Goal: Navigation & Orientation: Find specific page/section

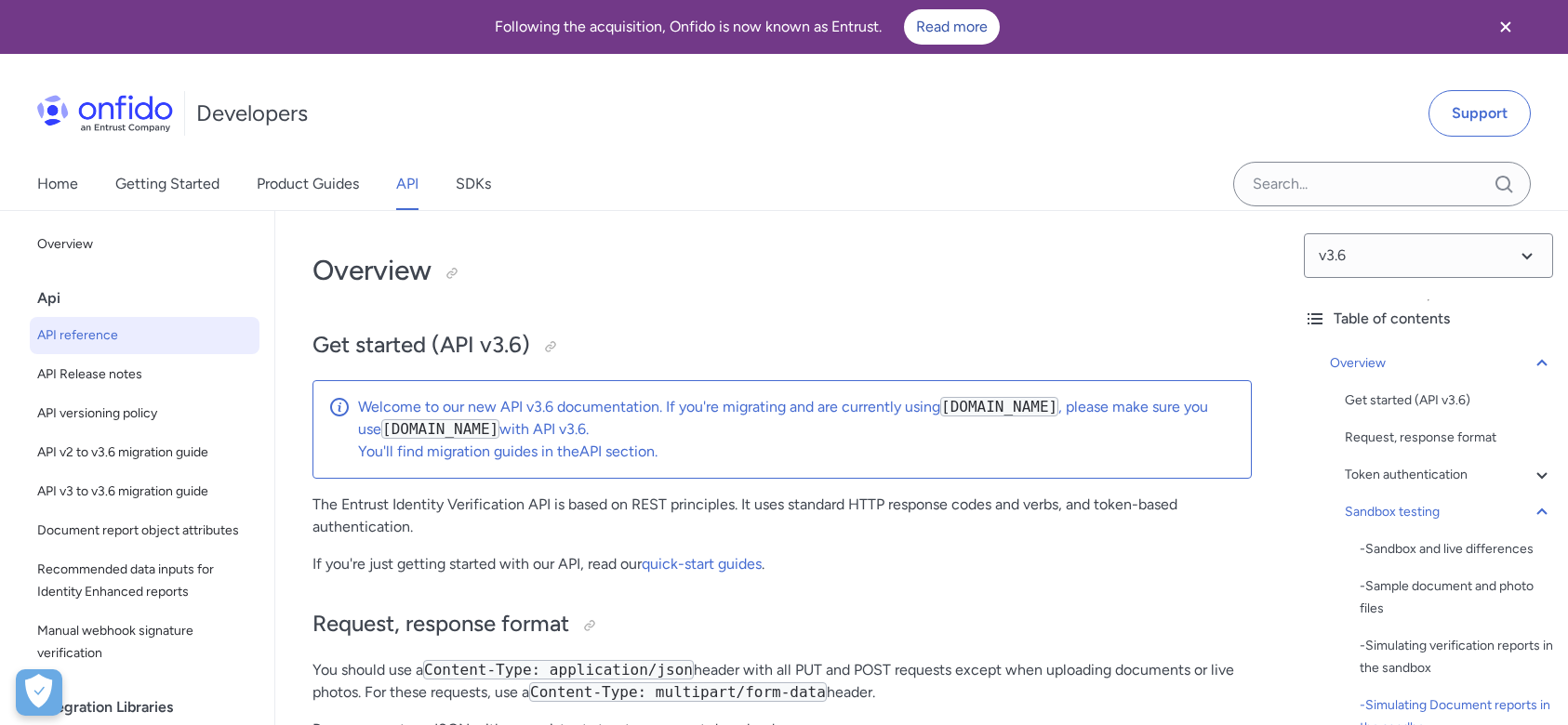
select select "http"
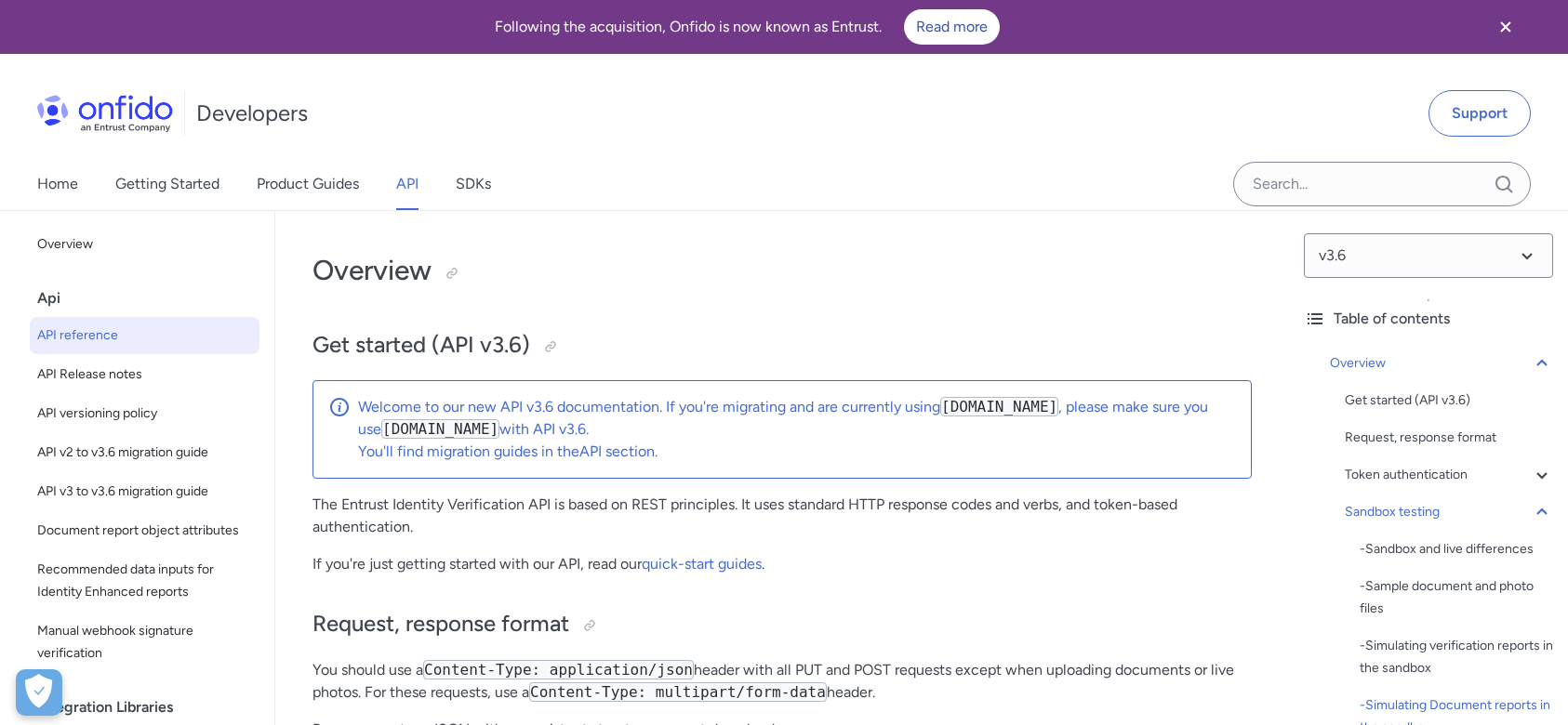
select select "http"
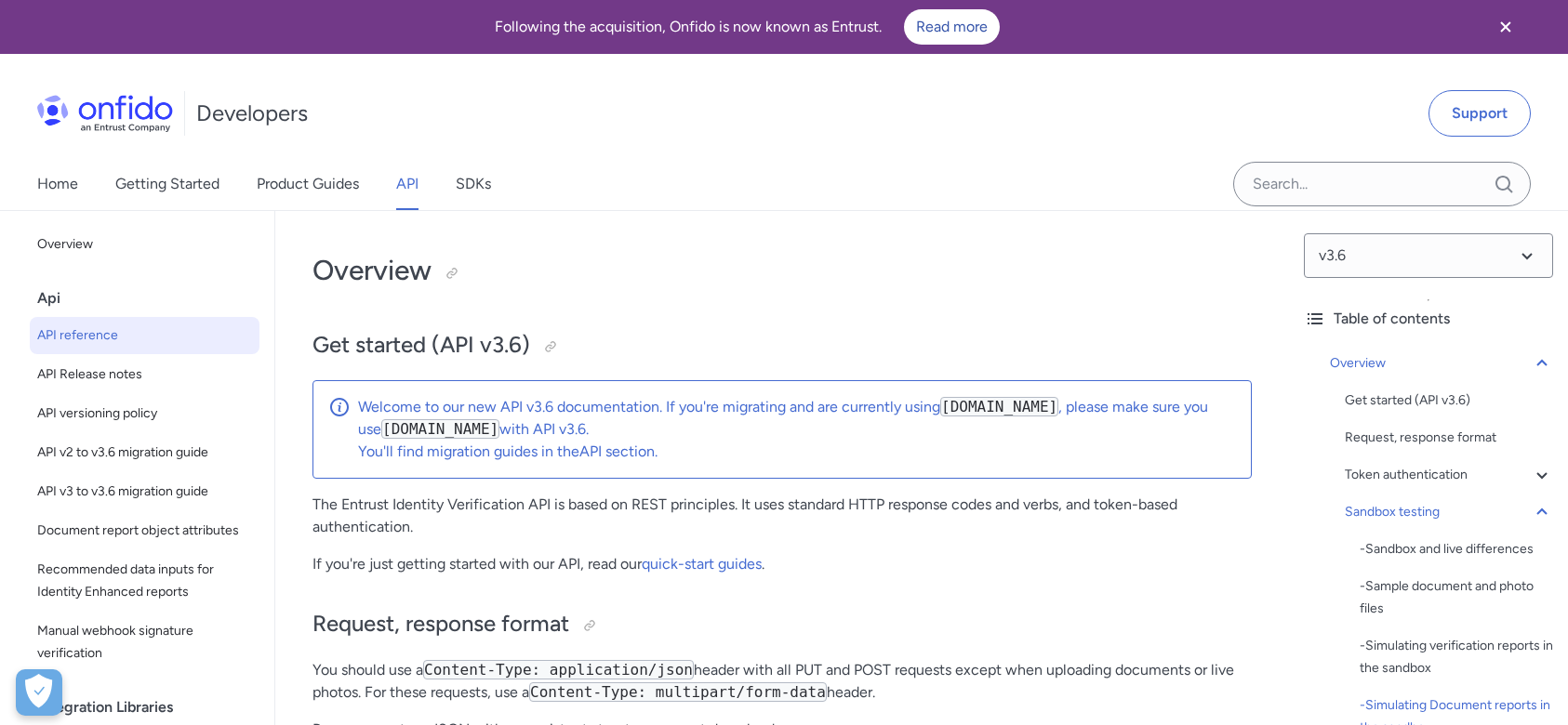
select select "http"
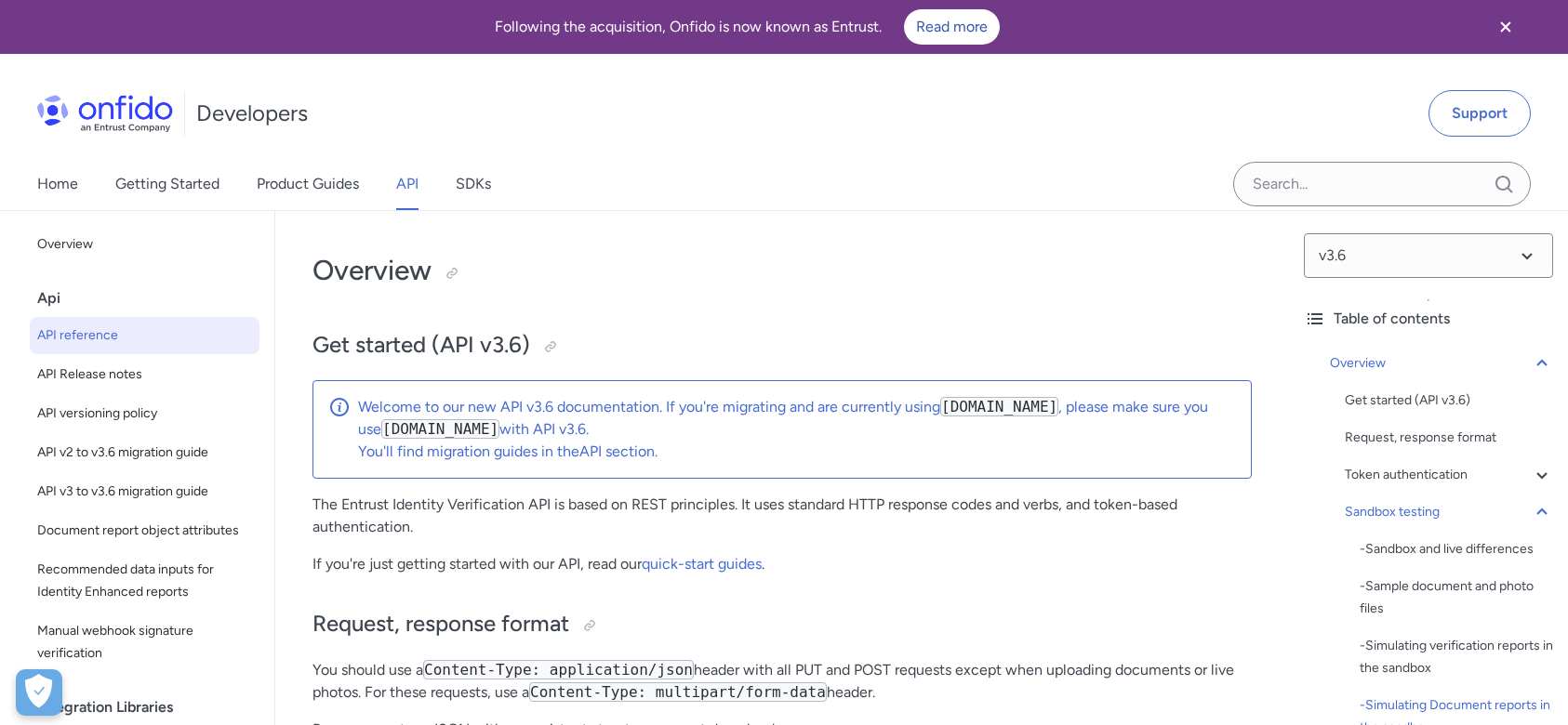
select select "http"
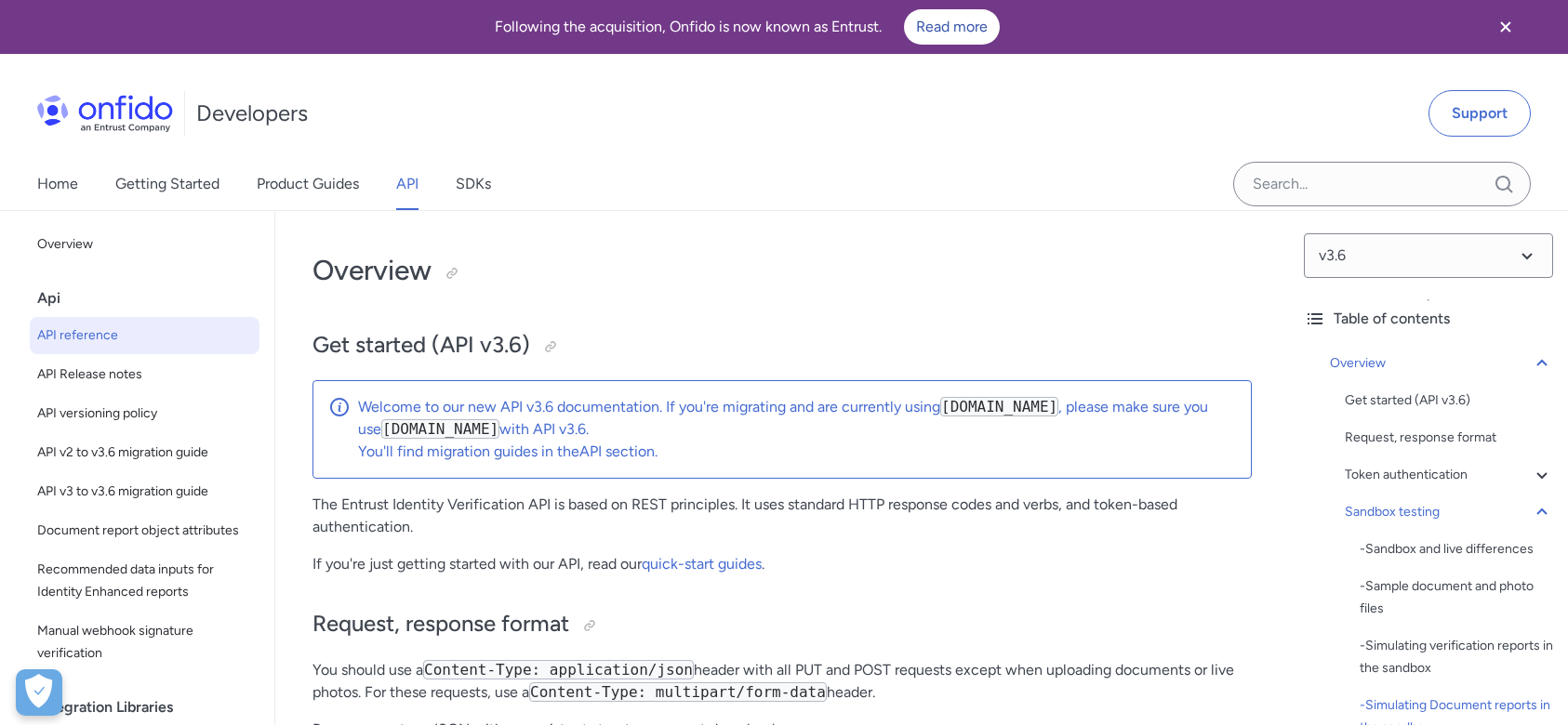
select select "http"
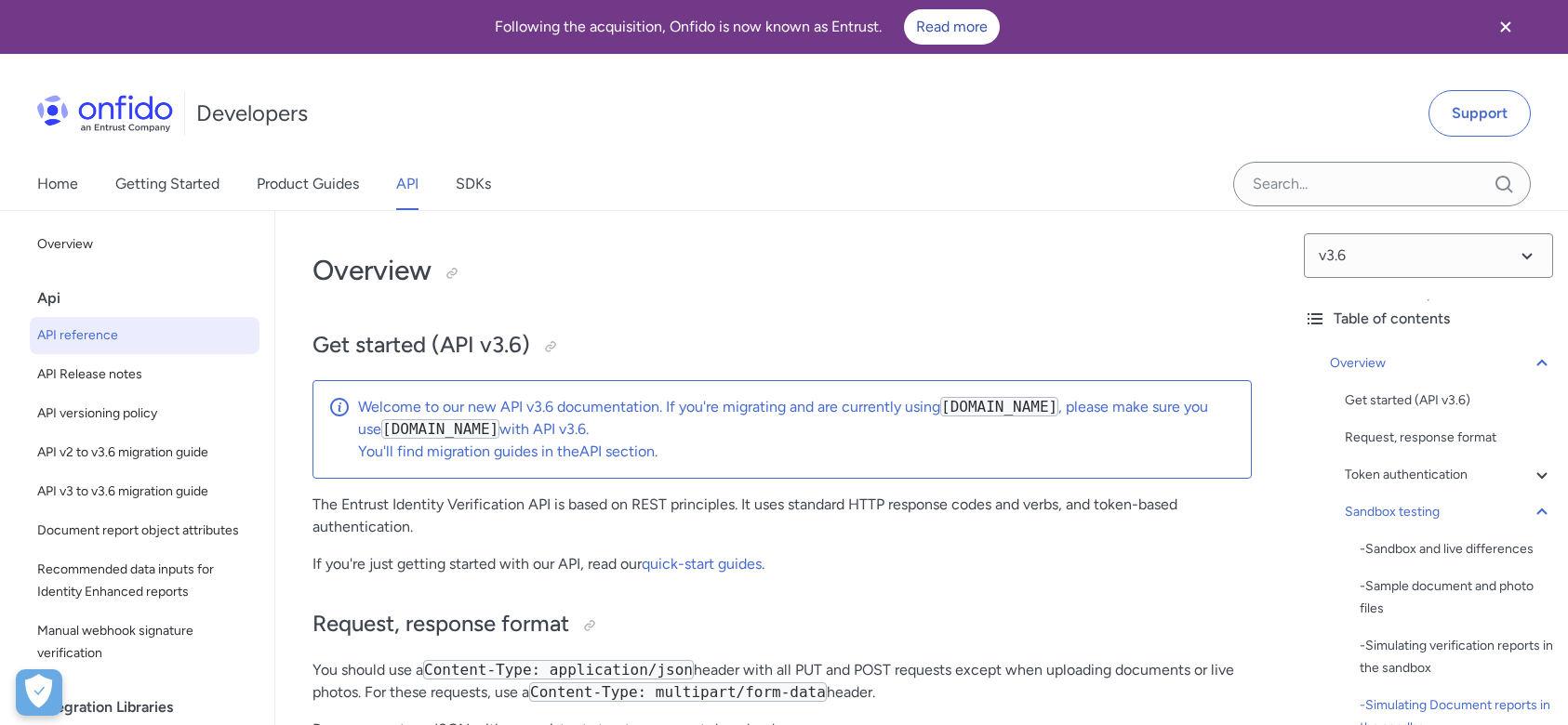
select select "http"
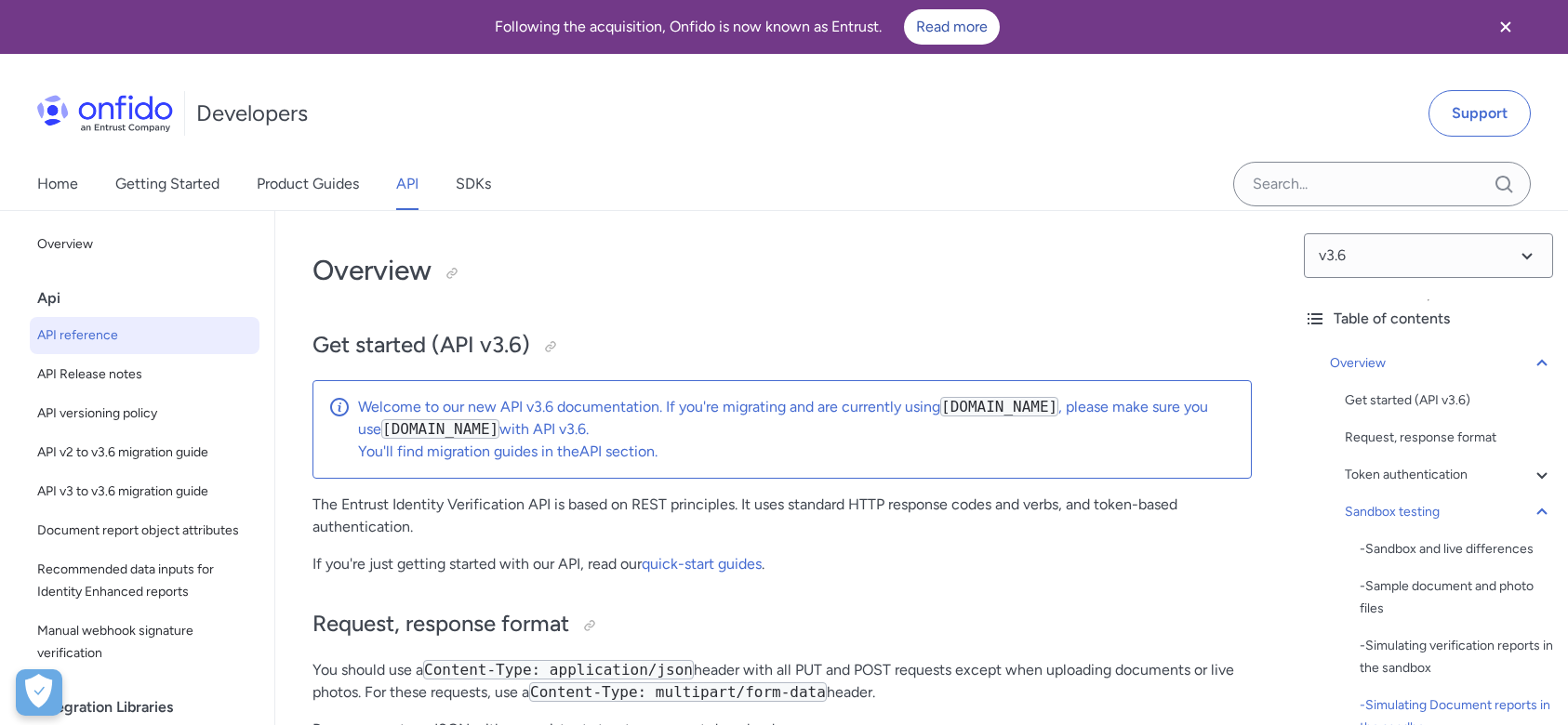
select select "http"
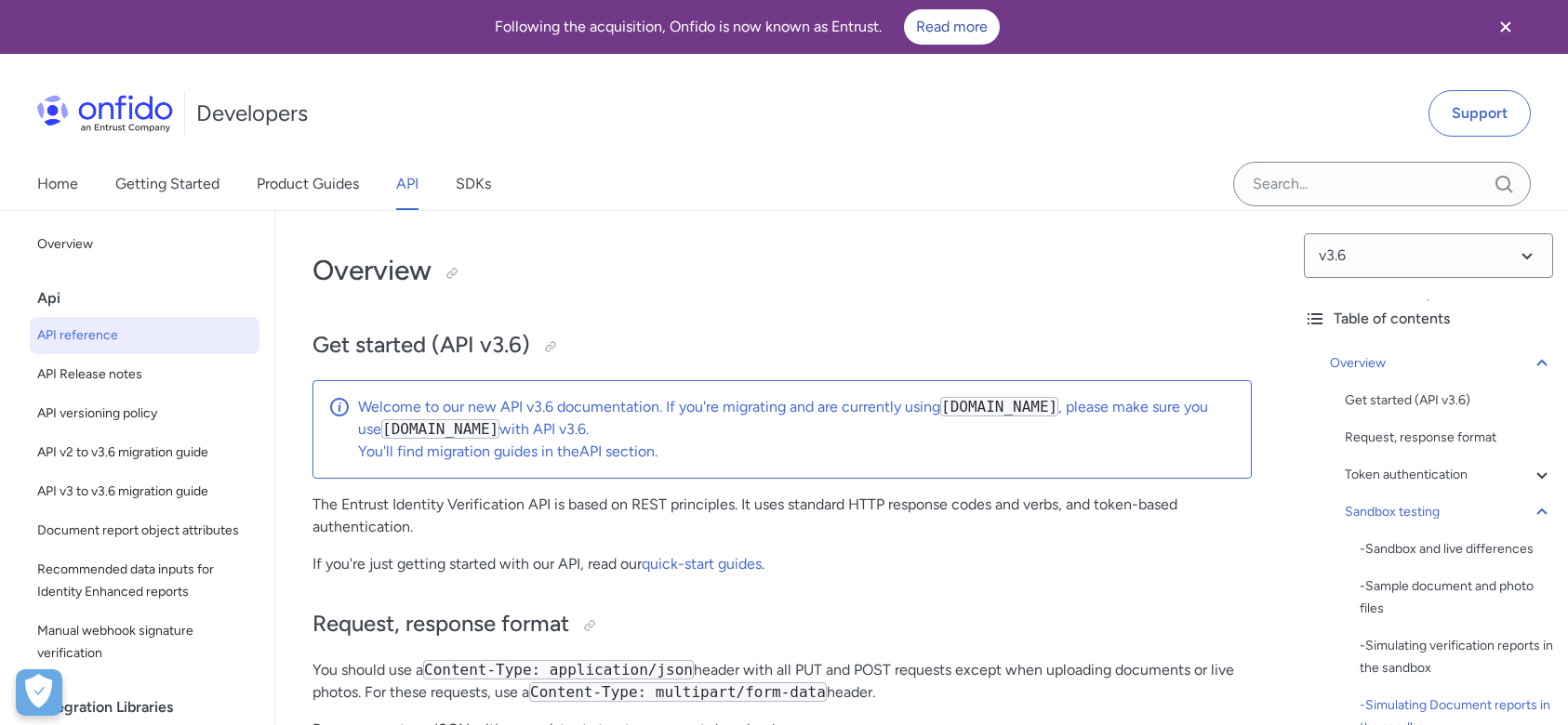
select select "http"
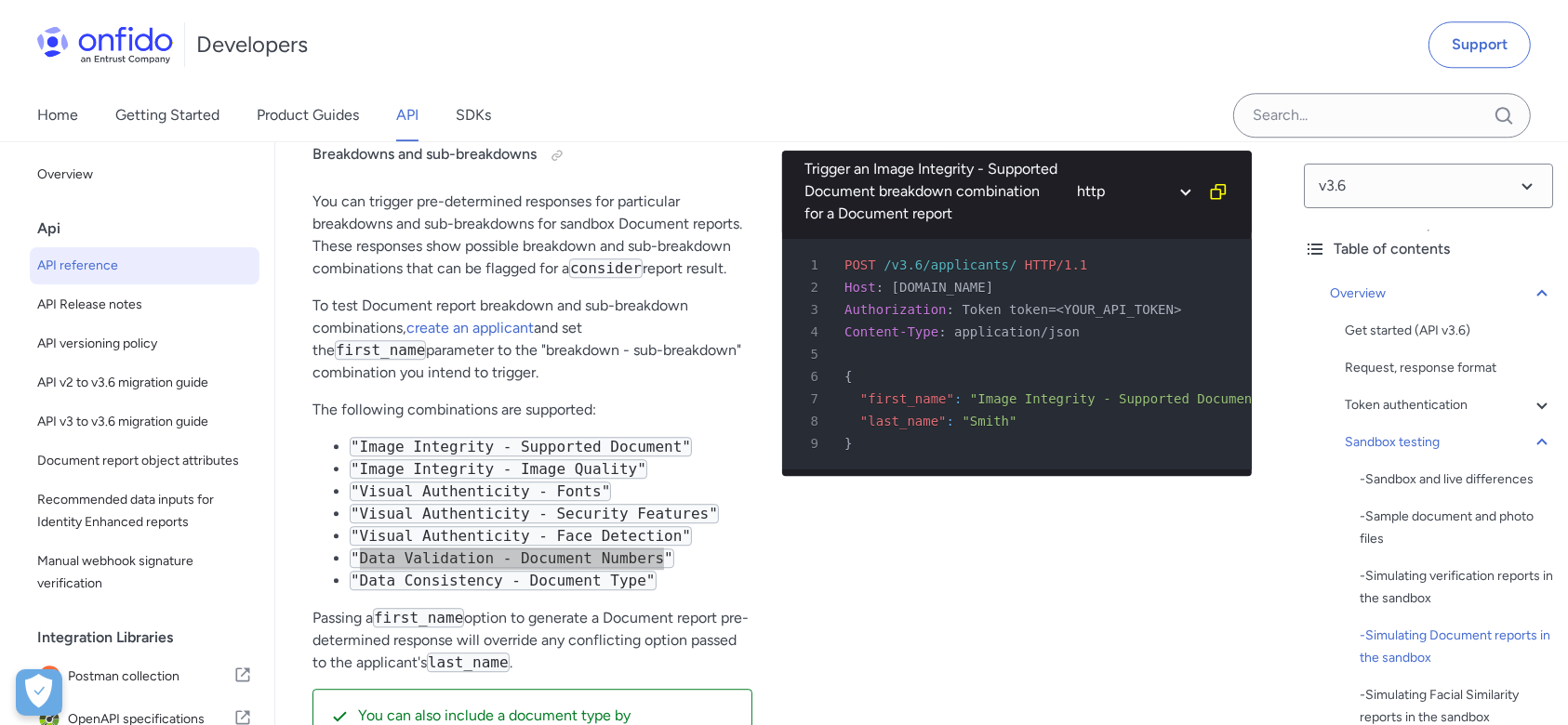
scroll to position [4937, 0]
